Goal: Task Accomplishment & Management: Use online tool/utility

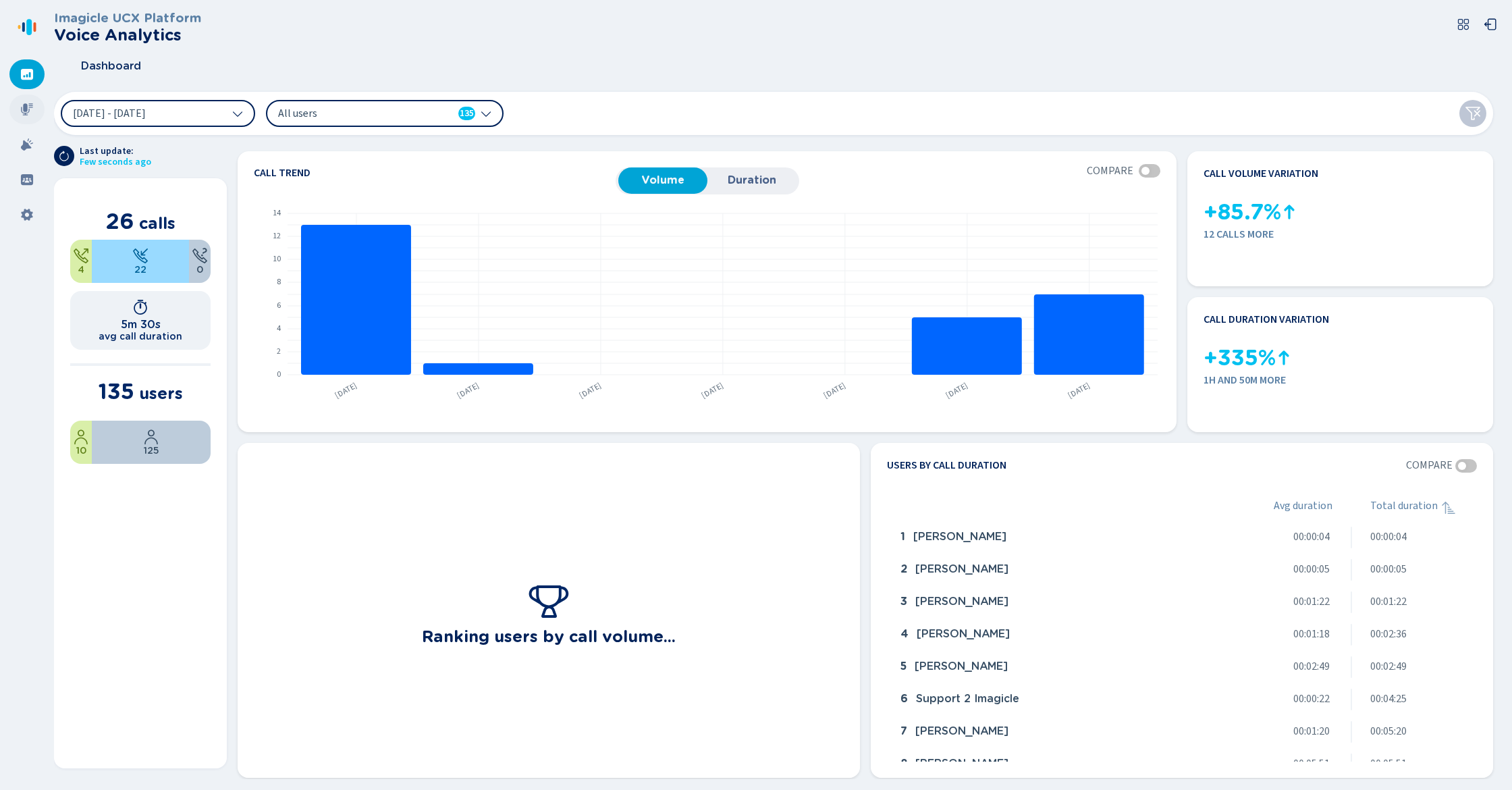
click at [27, 114] on icon at bounding box center [27, 109] width 12 height 12
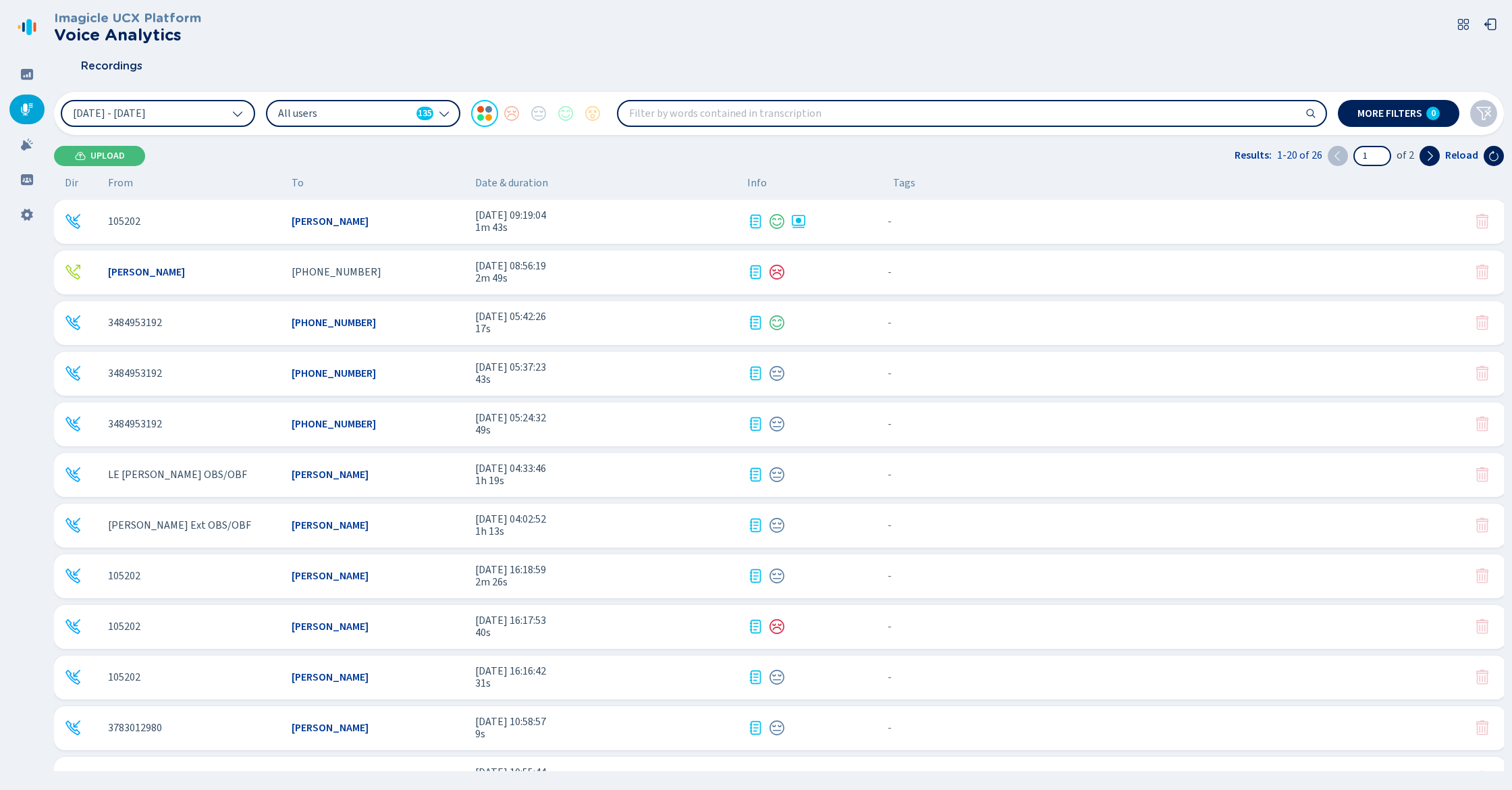
click at [645, 219] on span "[DATE] 09:19:04" at bounding box center [605, 215] width 261 height 12
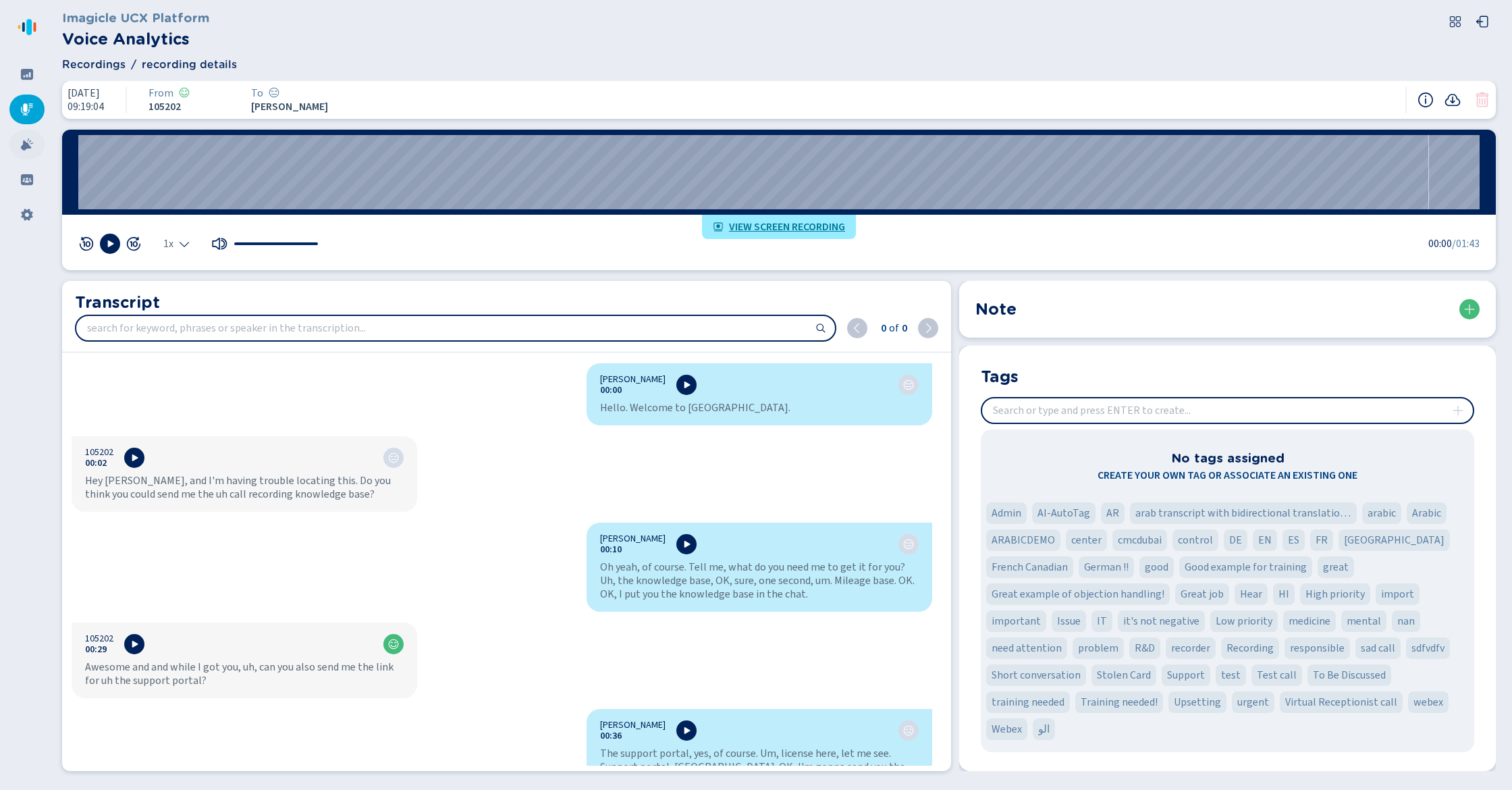
click at [27, 148] on icon at bounding box center [27, 144] width 12 height 12
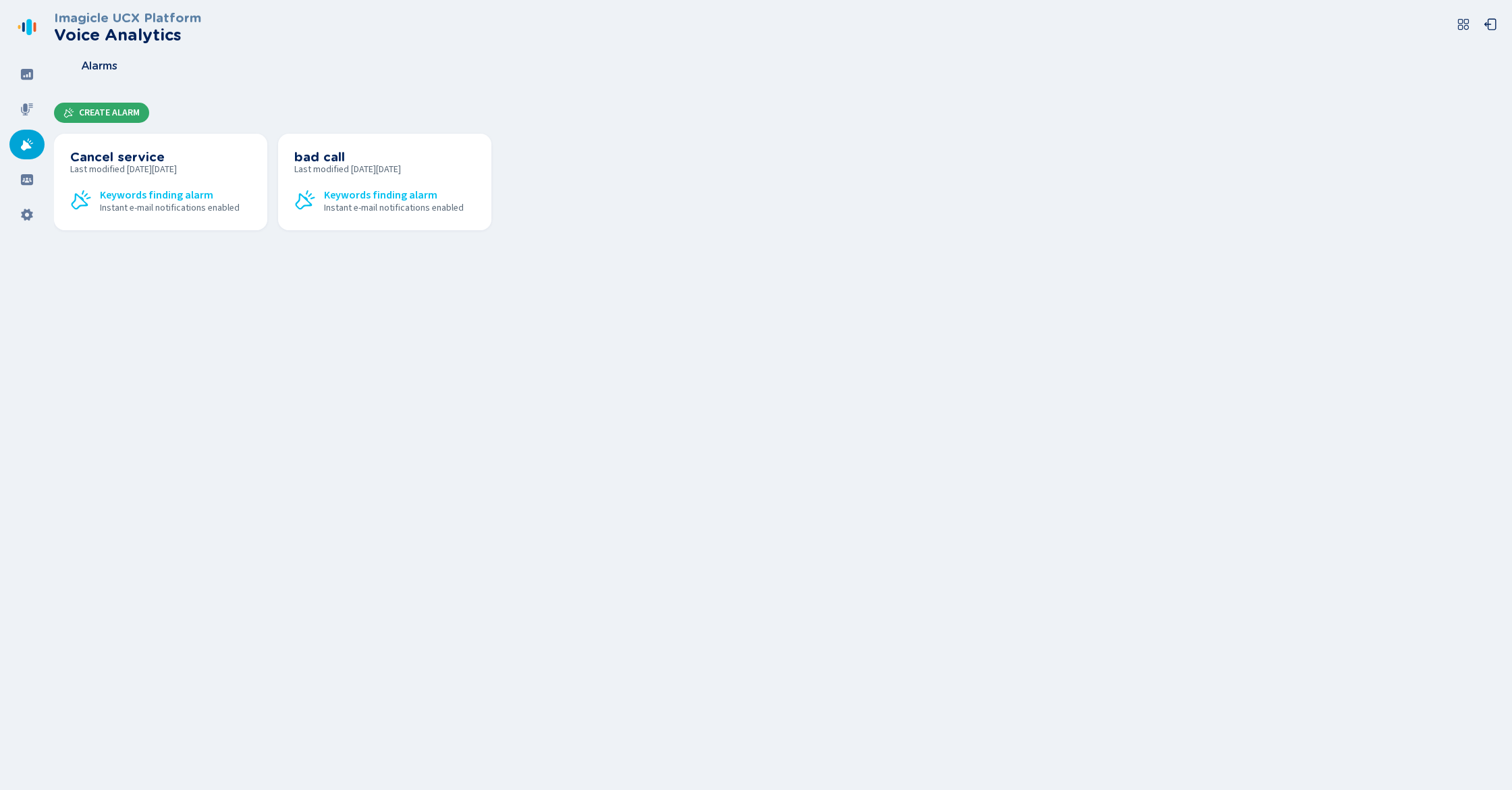
click at [122, 109] on span "Create Alarm" at bounding box center [109, 113] width 60 height 11
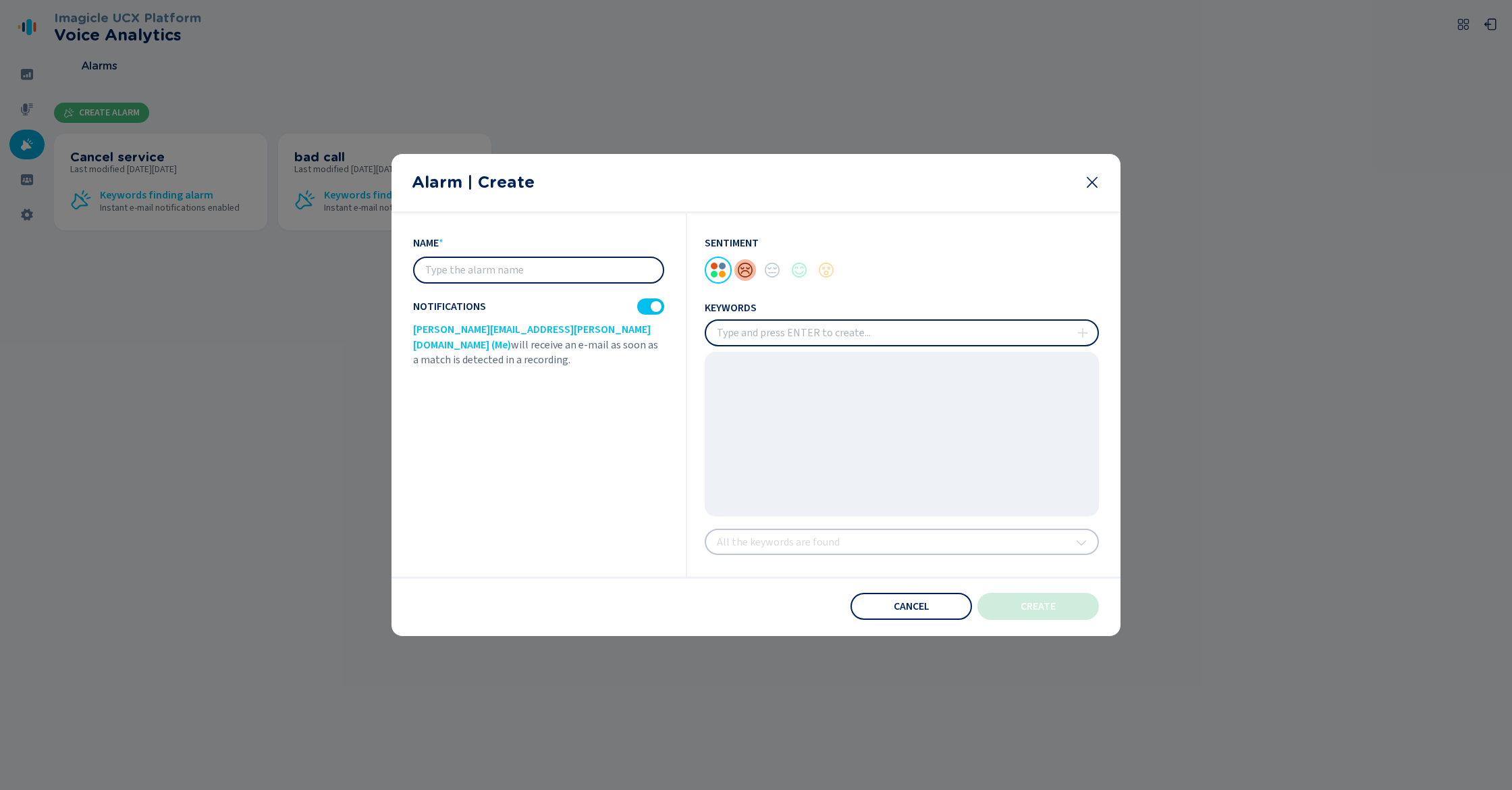
click at [750, 267] on div at bounding box center [746, 270] width 27 height 27
click at [688, 384] on div "Sentiment keywords All the keywords are found" at bounding box center [893, 395] width 412 height 364
click at [854, 333] on input "insert" at bounding box center [902, 332] width 392 height 25
type input "issue"
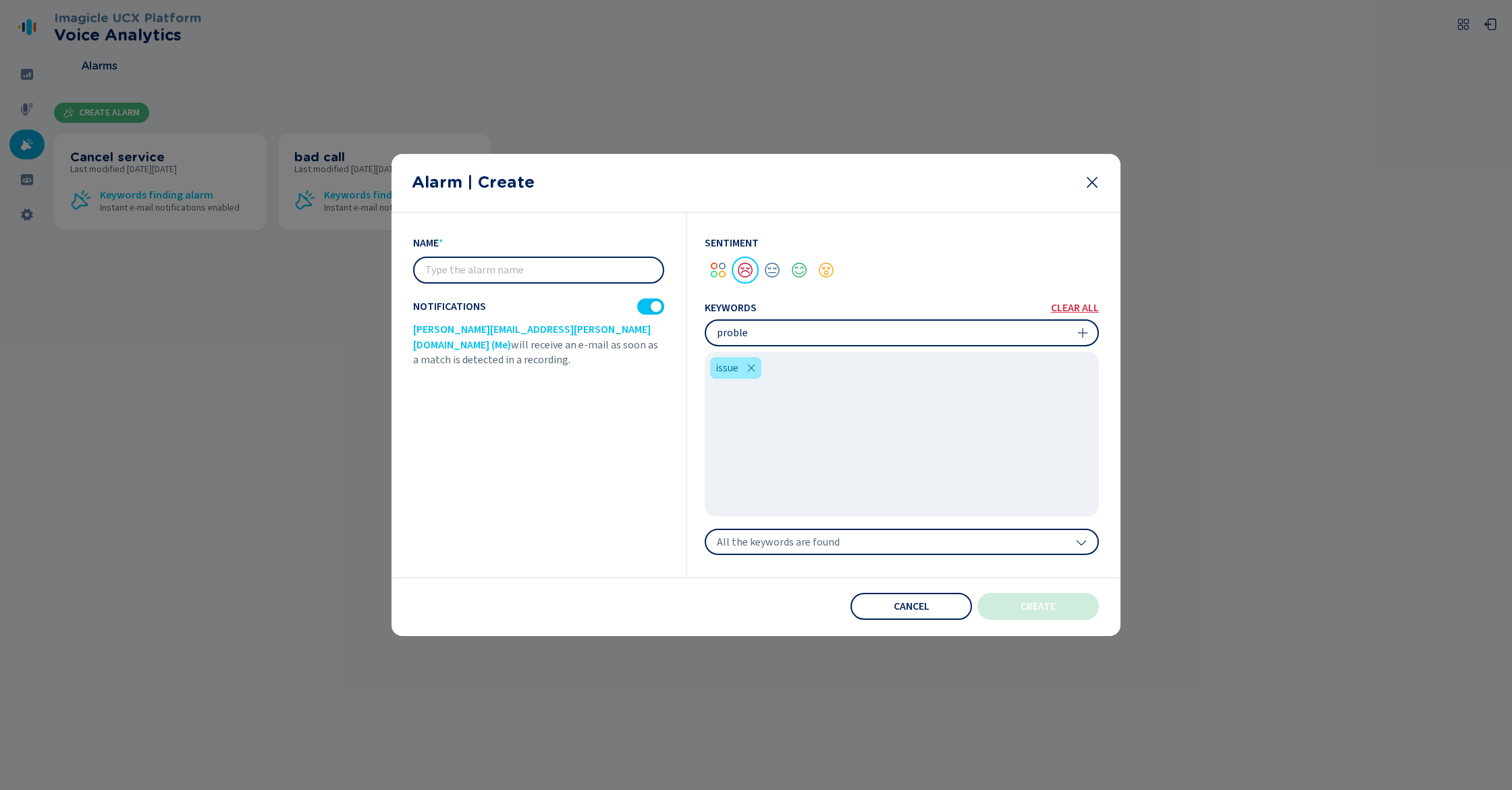
type input "problem"
click at [843, 538] on div "All the keywords are found" at bounding box center [902, 543] width 394 height 27
click at [1001, 433] on div "issue problem" at bounding box center [902, 434] width 394 height 165
click at [1112, 210] on div "Alarm | Create" at bounding box center [756, 183] width 729 height 60
click at [1110, 210] on div "Alarm | Create" at bounding box center [756, 183] width 729 height 60
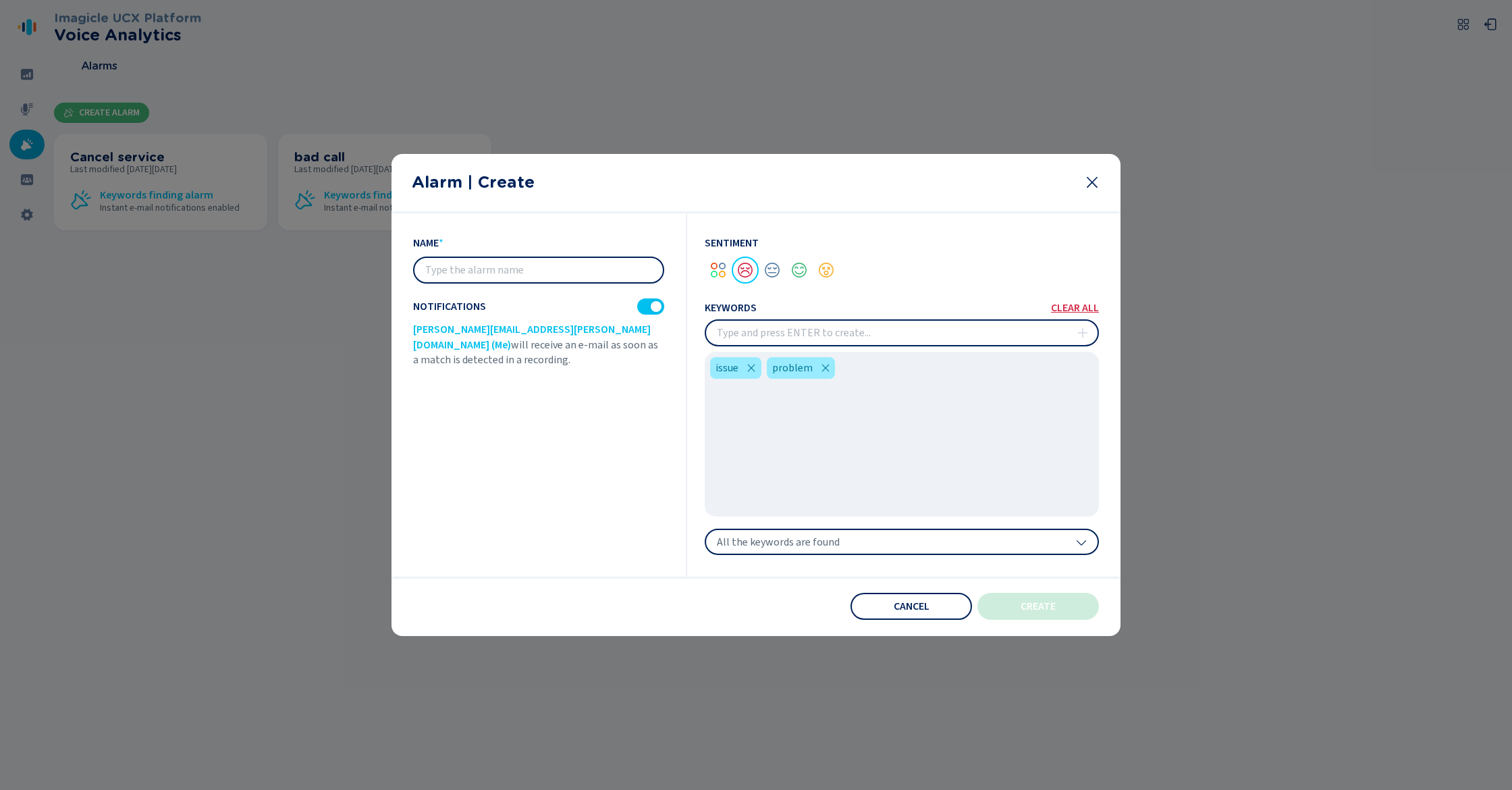
click at [1091, 185] on icon at bounding box center [1093, 182] width 16 height 16
